Goal: Transaction & Acquisition: Purchase product/service

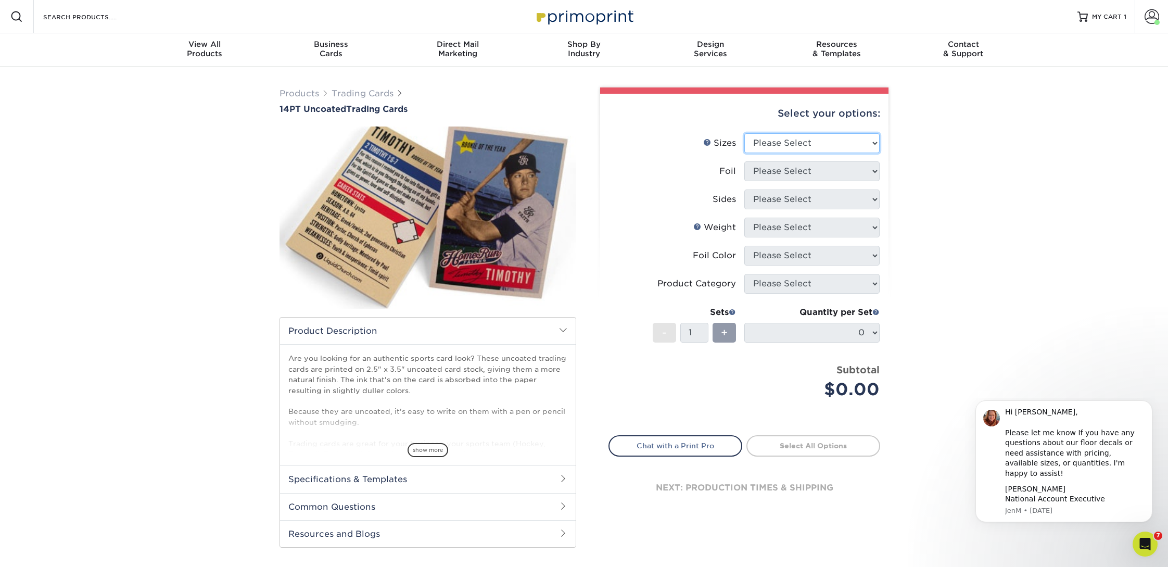
click at [795, 144] on select "Please Select 2.5" x 3.5"" at bounding box center [812, 143] width 135 height 20
select select "2.50x3.50"
click at [745, 133] on select "Please Select 2.5" x 3.5"" at bounding box center [812, 143] width 135 height 20
click at [786, 169] on select "Please Select Yes No" at bounding box center [812, 171] width 135 height 20
select select "0"
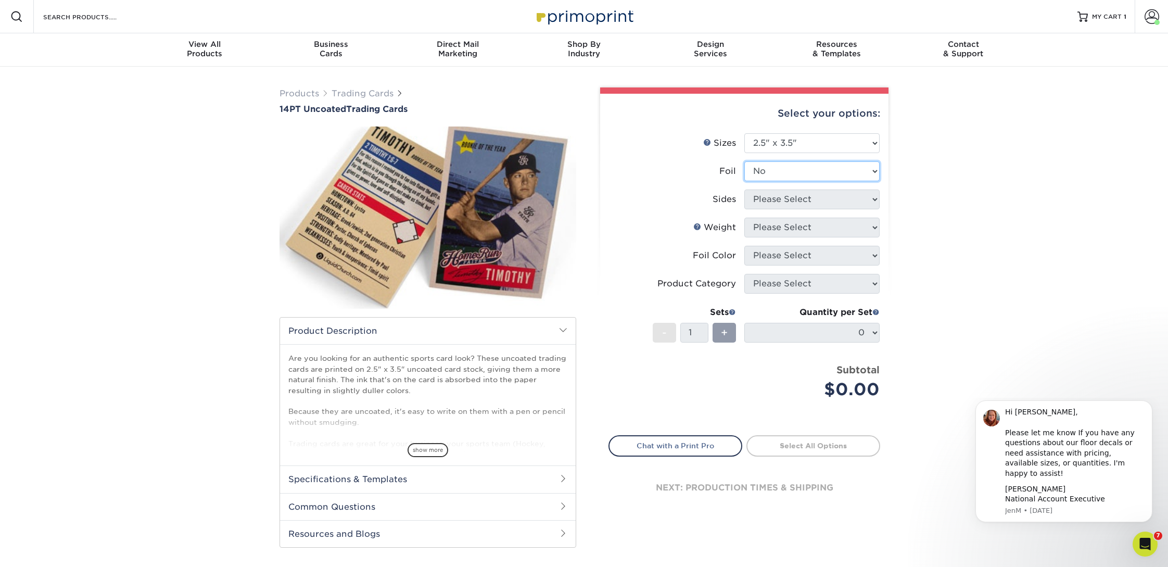
click at [745, 161] on select "Please Select Yes No" at bounding box center [812, 171] width 135 height 20
click at [781, 197] on select "Please Select Print Both Sides Print Front Only" at bounding box center [812, 200] width 135 height 20
select select "13abbda7-1d64-4f25-8bb2-c179b224825d"
click at [745, 190] on select "Please Select Print Both Sides Print Front Only" at bounding box center [812, 200] width 135 height 20
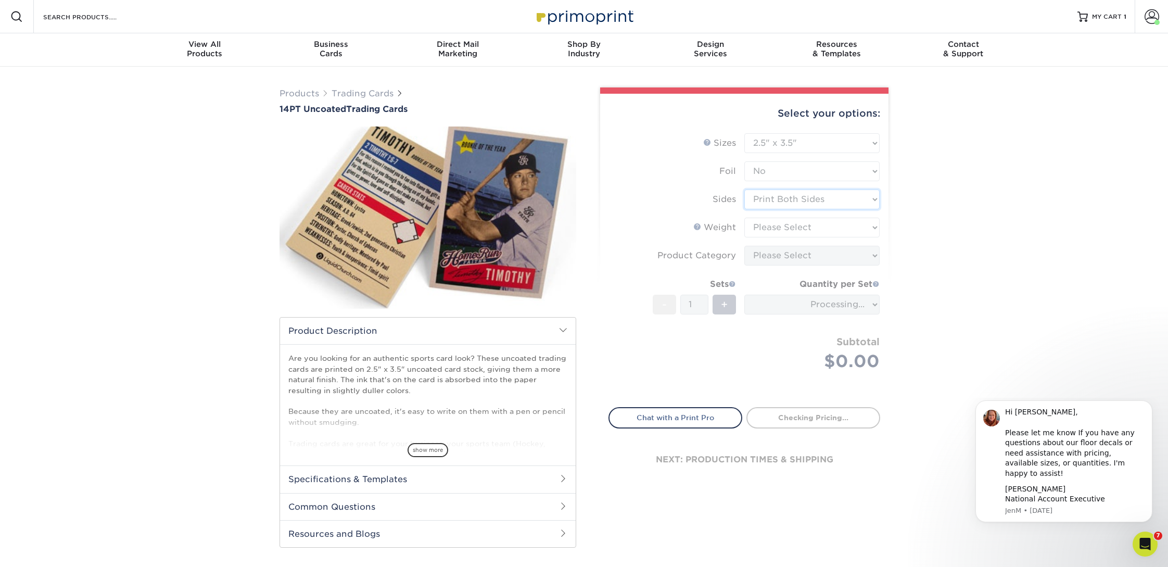
type input "ec98d637-a6ac-492a-96bb-5d0cd28c718d"
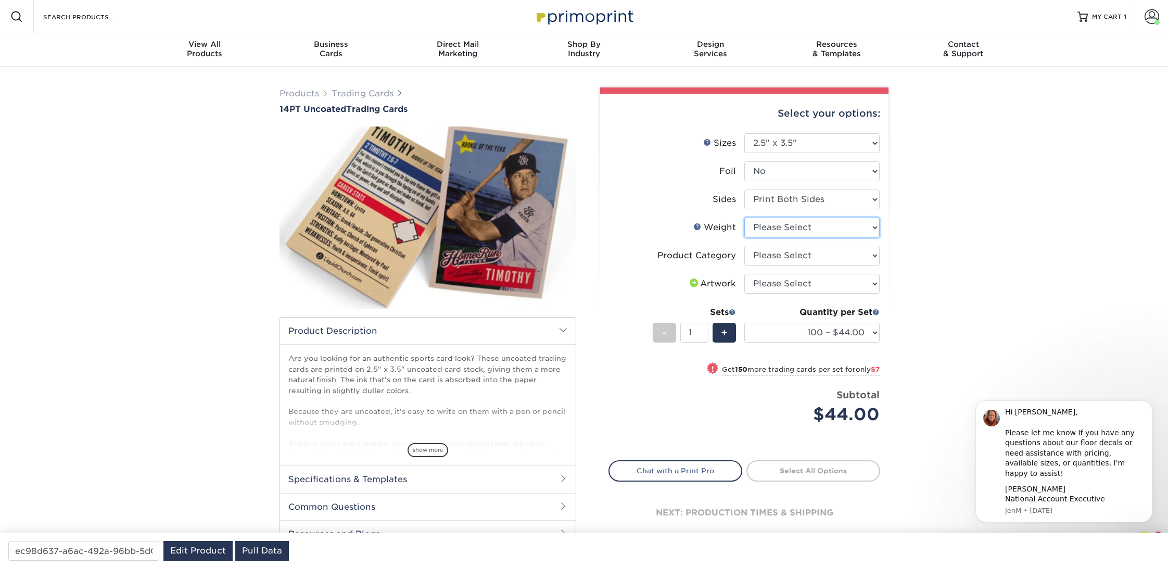
click at [773, 228] on select "Please Select 14PT Uncoated" at bounding box center [812, 228] width 135 height 20
select select "14PT Uncoated"
click at [745, 218] on select "Please Select 14PT Uncoated" at bounding box center [812, 228] width 135 height 20
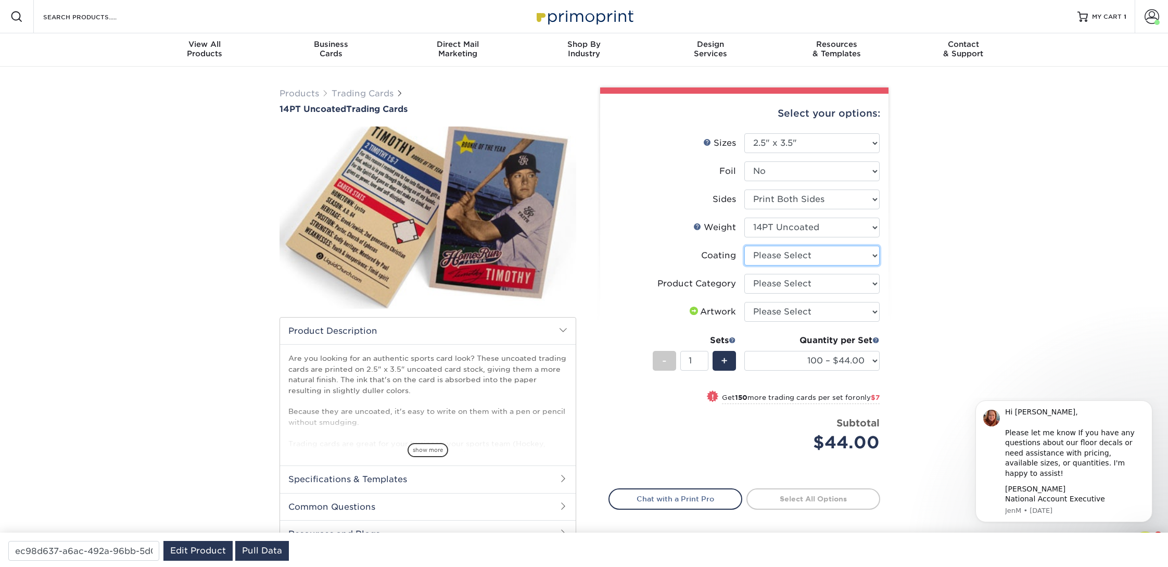
click at [872, 251] on select at bounding box center [812, 256] width 135 height 20
select select "3e7618de-abca-4bda-9f97-8b9129e913d8"
click at [745, 246] on select at bounding box center [812, 256] width 135 height 20
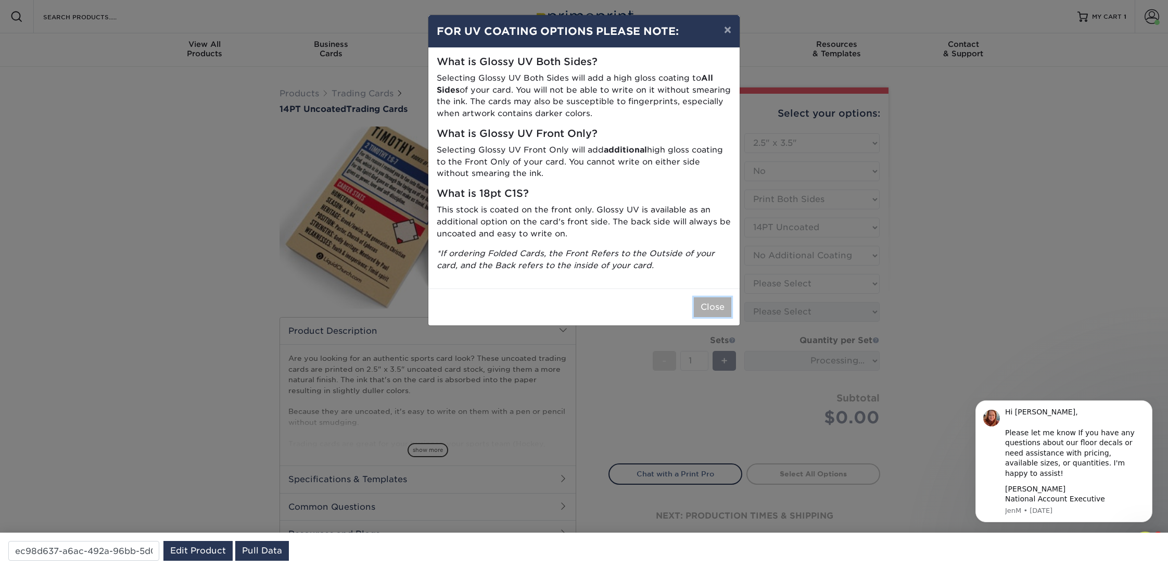
click at [709, 305] on button "Close" at bounding box center [712, 307] width 37 height 20
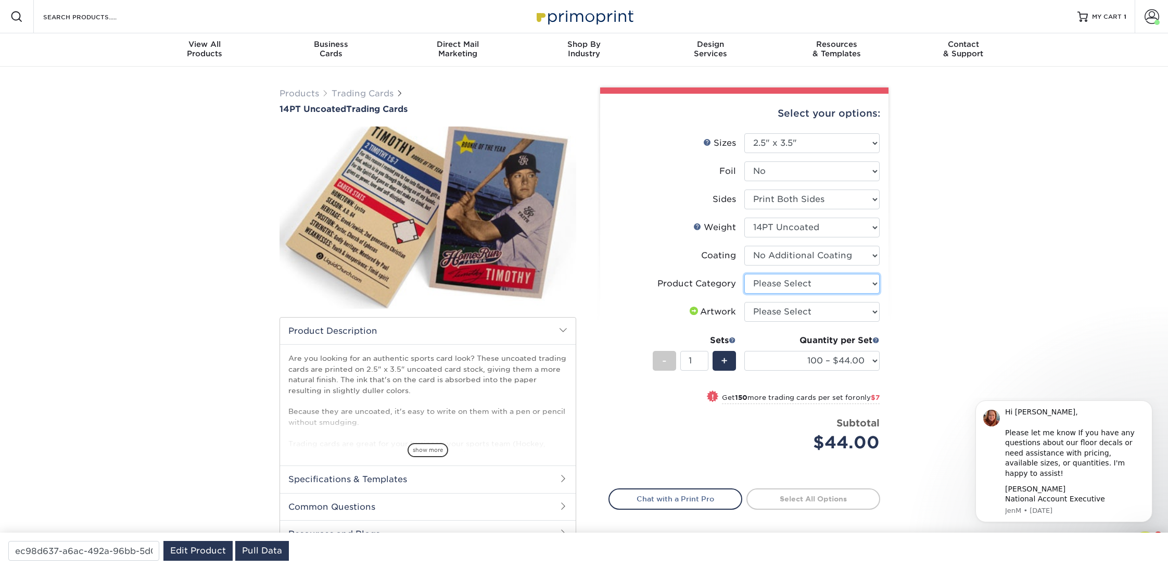
click at [874, 281] on select "Please Select Trading Cards" at bounding box center [812, 284] width 135 height 20
select select "c2f9bce9-36c2-409d-b101-c29d9d031e18"
click at [745, 274] on select "Please Select Trading Cards" at bounding box center [812, 284] width 135 height 20
click at [872, 316] on select "Please Select I will upload files I need a design - $100" at bounding box center [812, 312] width 135 height 20
click at [745, 302] on select "Please Select I will upload files I need a design - $100" at bounding box center [812, 312] width 135 height 20
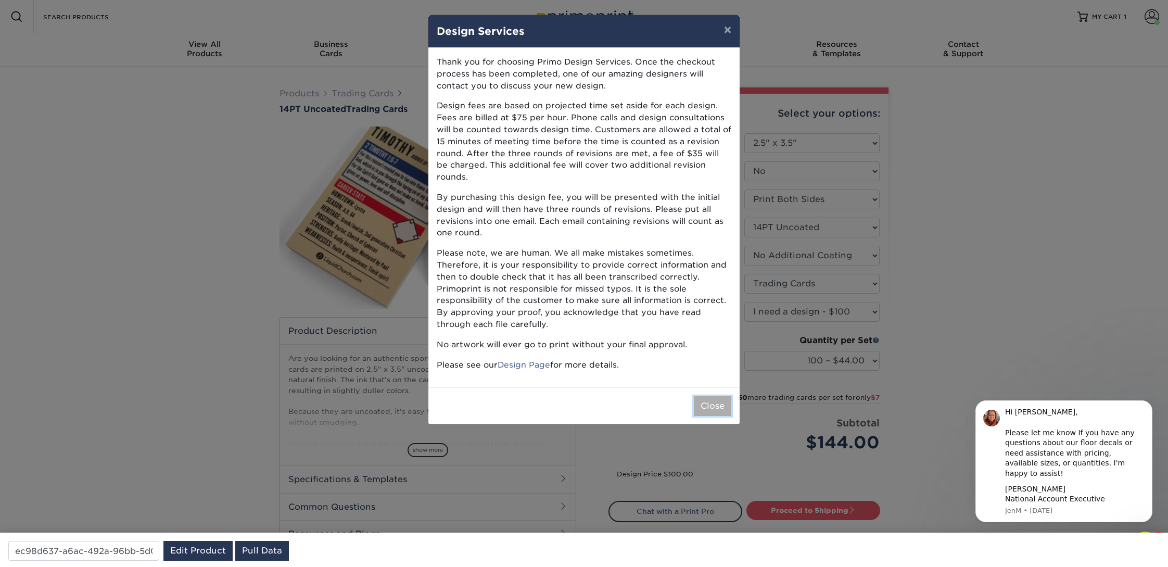
click at [724, 396] on button "Close" at bounding box center [712, 406] width 37 height 20
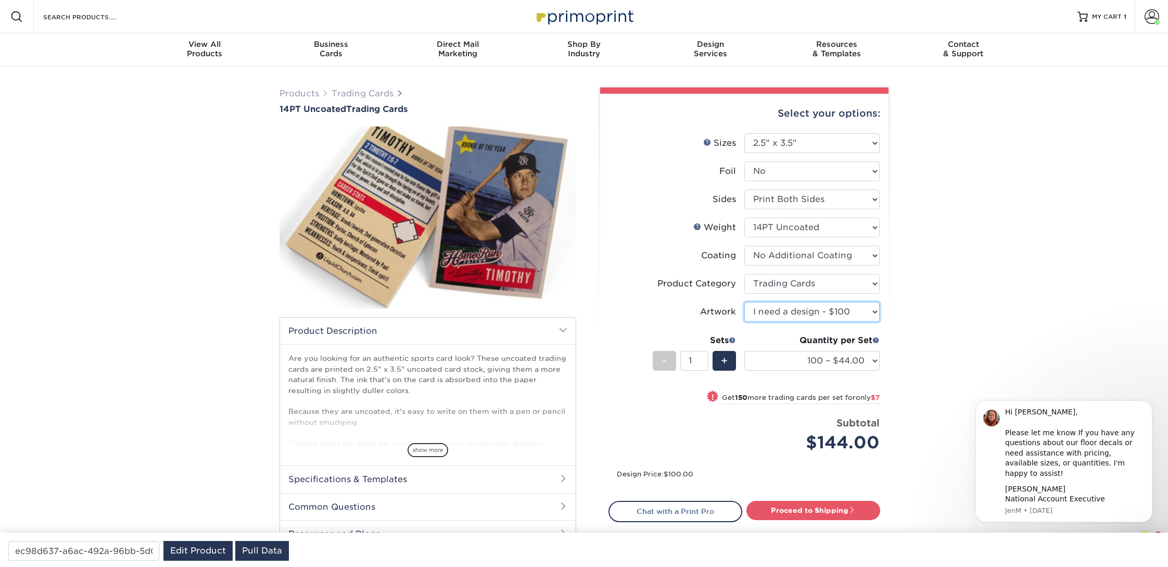
click at [877, 311] on select "Please Select I will upload files I need a design - $100" at bounding box center [812, 312] width 135 height 20
click at [745, 302] on select "Please Select I will upload files I need a design - $100" at bounding box center [812, 312] width 135 height 20
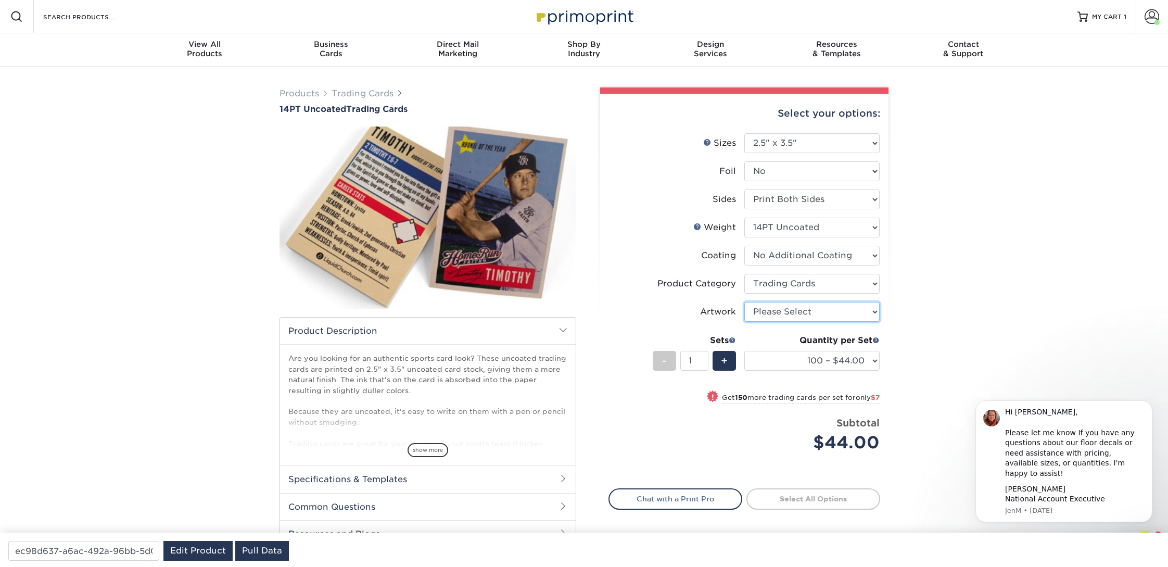
click at [869, 313] on select "Please Select I will upload files I need a design - $100" at bounding box center [812, 312] width 135 height 20
select select "upload"
click at [745, 302] on select "Please Select I will upload files I need a design - $100" at bounding box center [812, 312] width 135 height 20
